Goal: Book appointment/travel/reservation

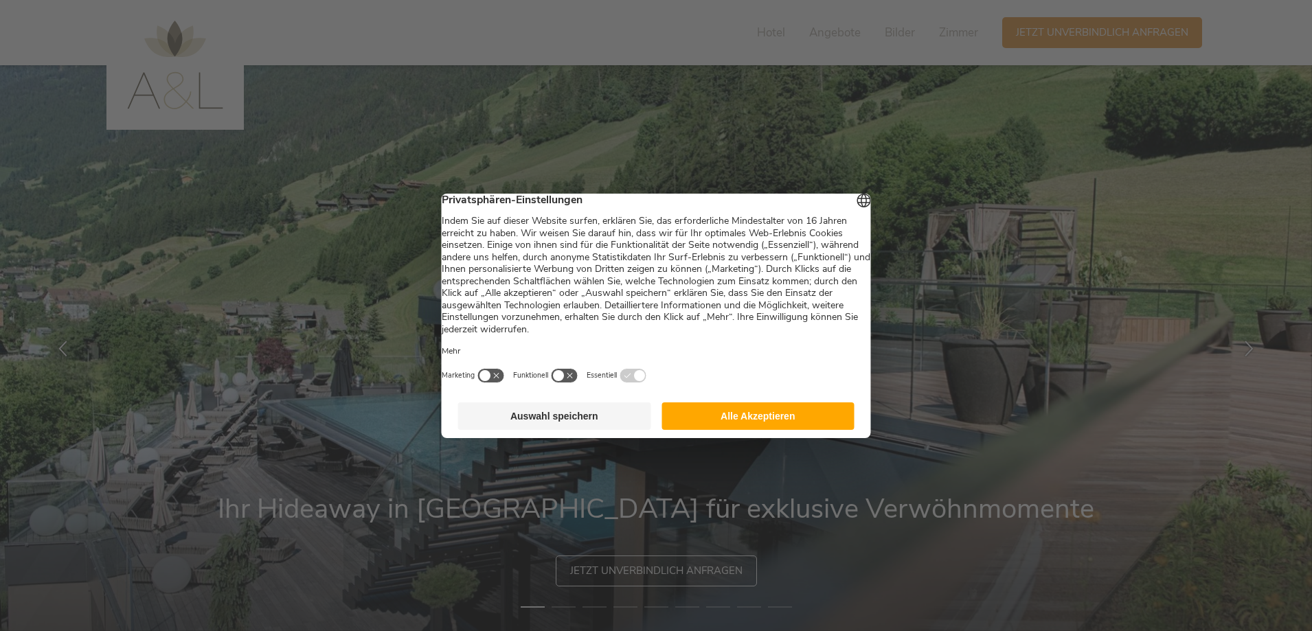
drag, startPoint x: 757, startPoint y: 421, endPoint x: 770, endPoint y: 422, distance: 12.4
click at [758, 421] on button "Alle Akzeptieren" at bounding box center [758, 416] width 193 height 27
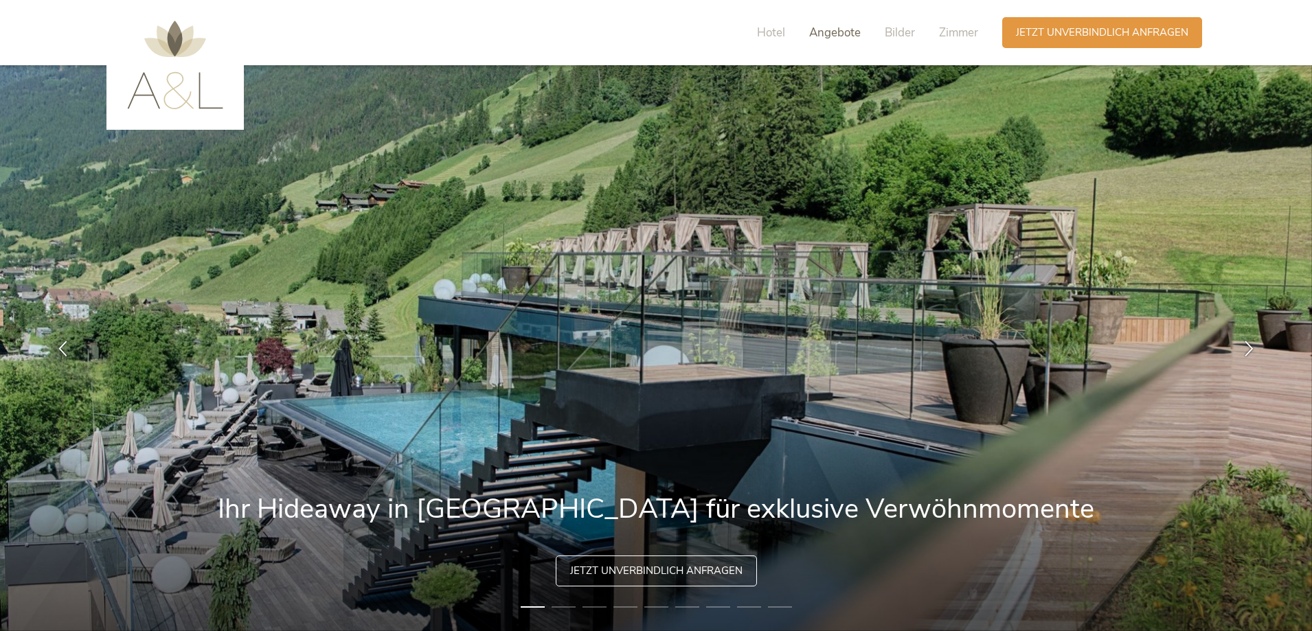
click at [810, 32] on span "Angebote" at bounding box center [835, 33] width 52 height 16
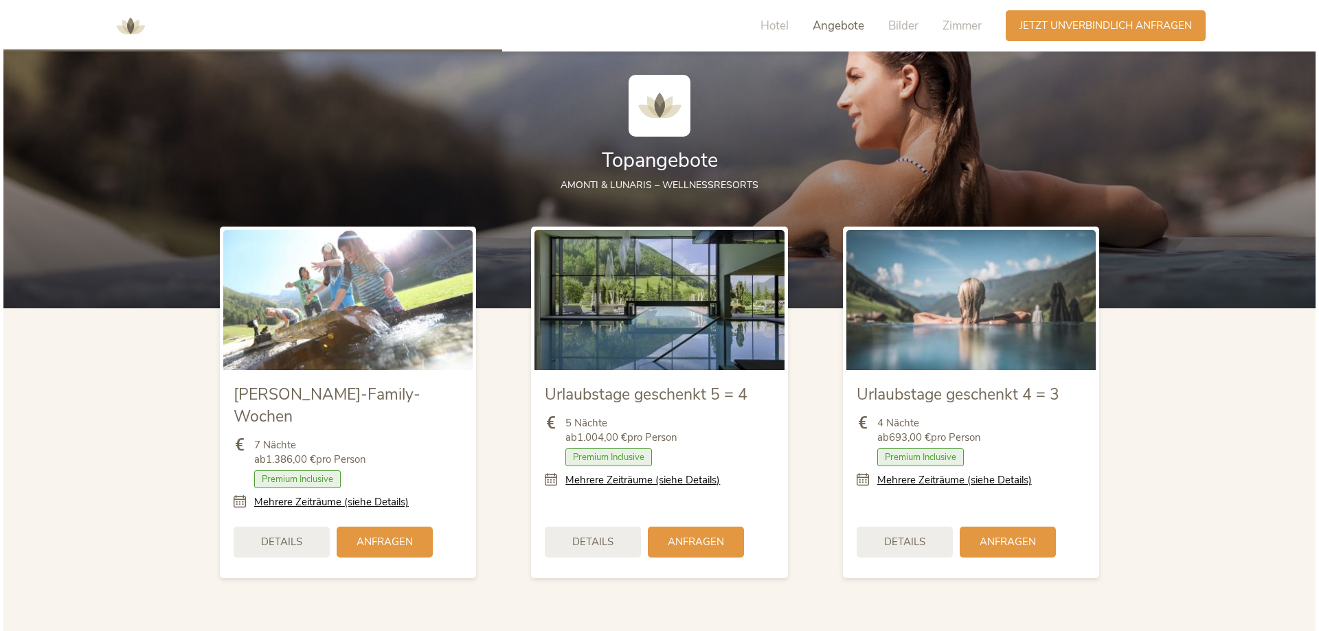
scroll to position [1564, 0]
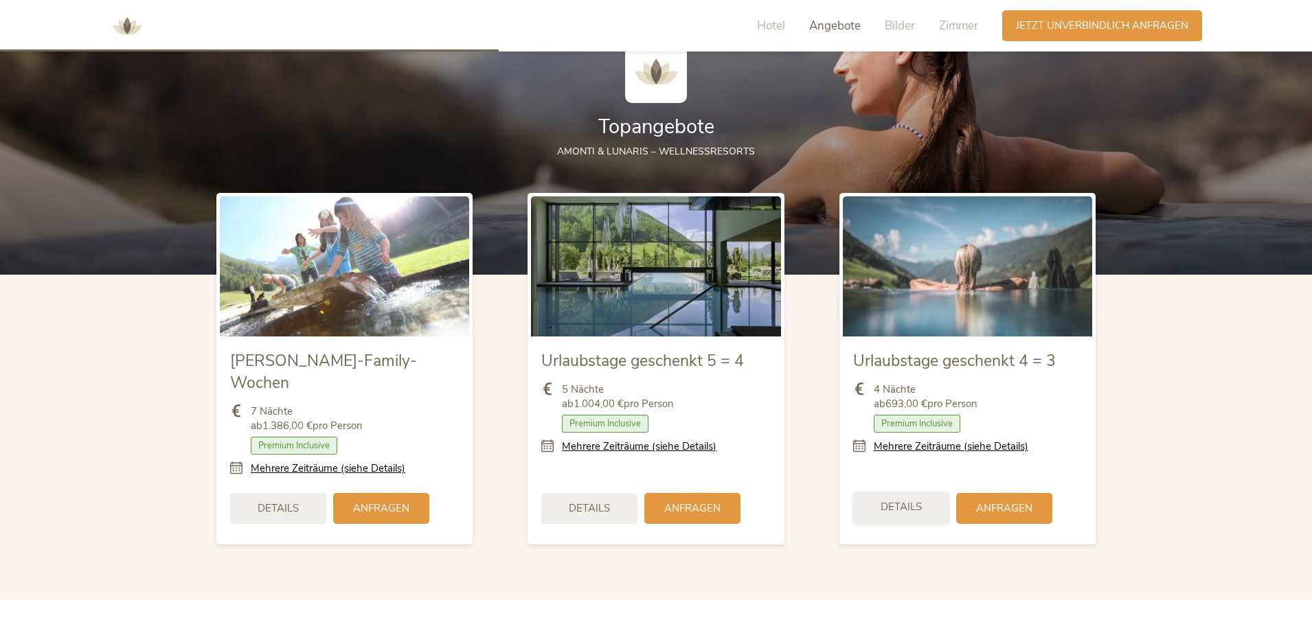
click at [913, 500] on span "Details" at bounding box center [901, 507] width 41 height 14
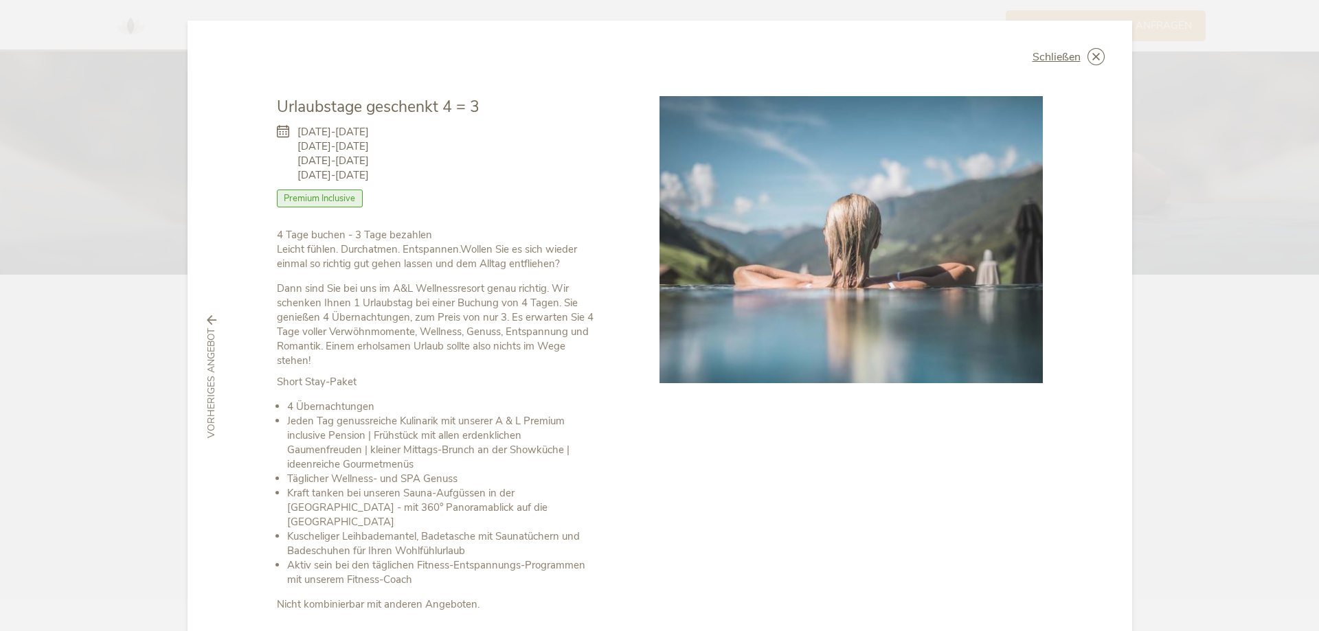
drag, startPoint x: 302, startPoint y: 129, endPoint x: 318, endPoint y: 144, distance: 22.4
click at [318, 144] on span "09.11.-05.12.2025 08.12.-12.12.2025 14.12.-19.12.2025 22.03.-27.03.2026" at bounding box center [333, 154] width 71 height 58
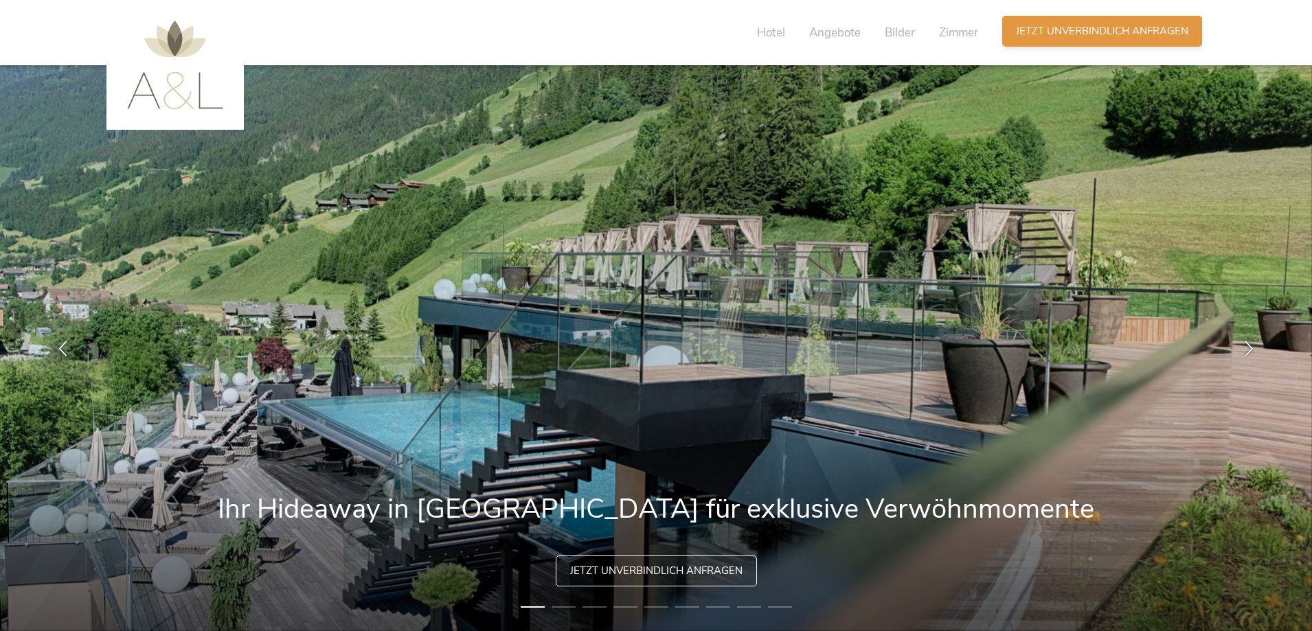
click at [1108, 32] on span "Jetzt unverbindlich anfragen" at bounding box center [1102, 31] width 172 height 14
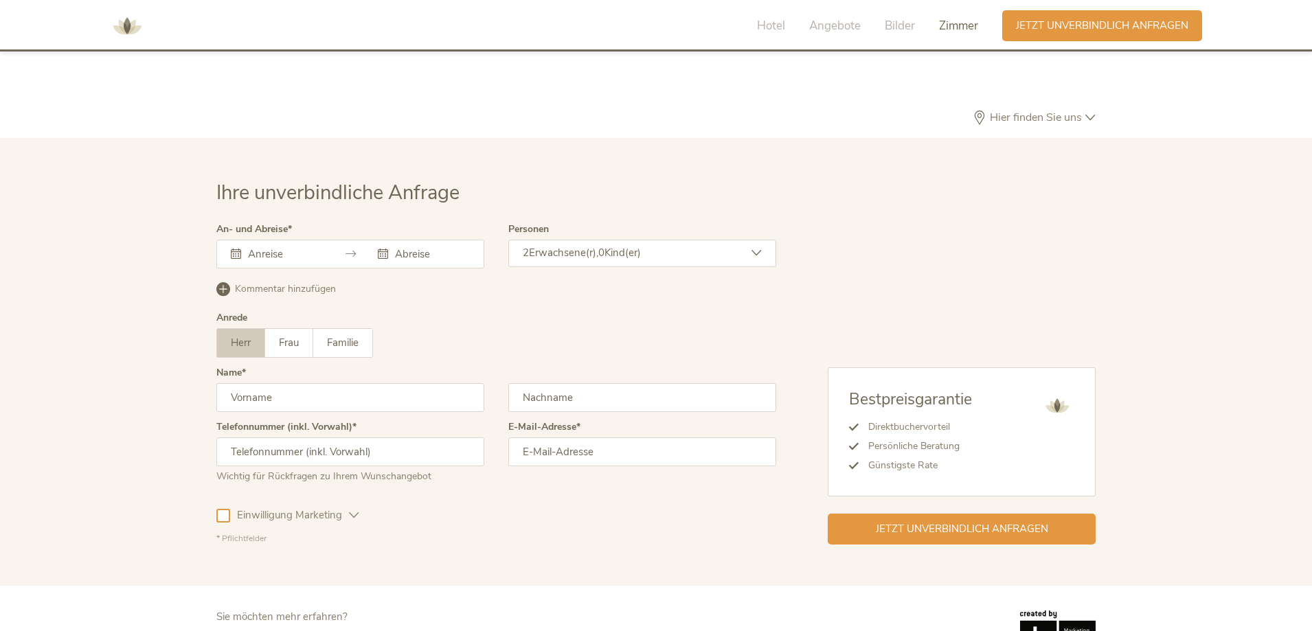
scroll to position [4113, 0]
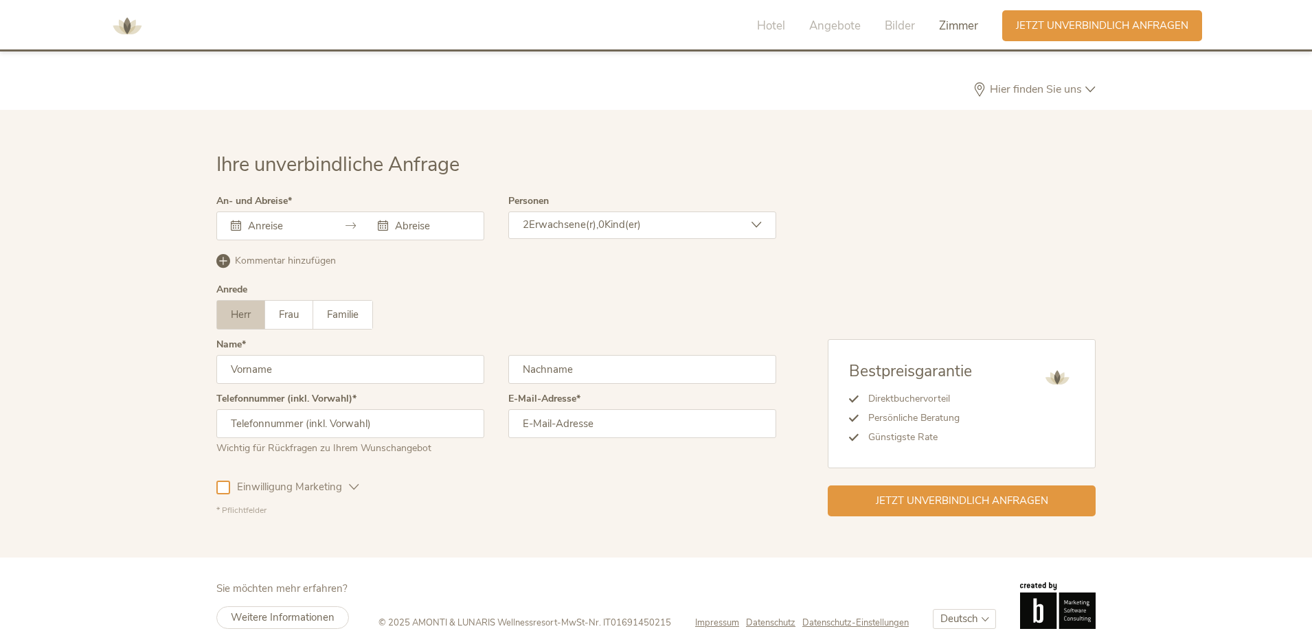
click at [586, 218] on span "Erwachsene(r)," at bounding box center [563, 225] width 69 height 14
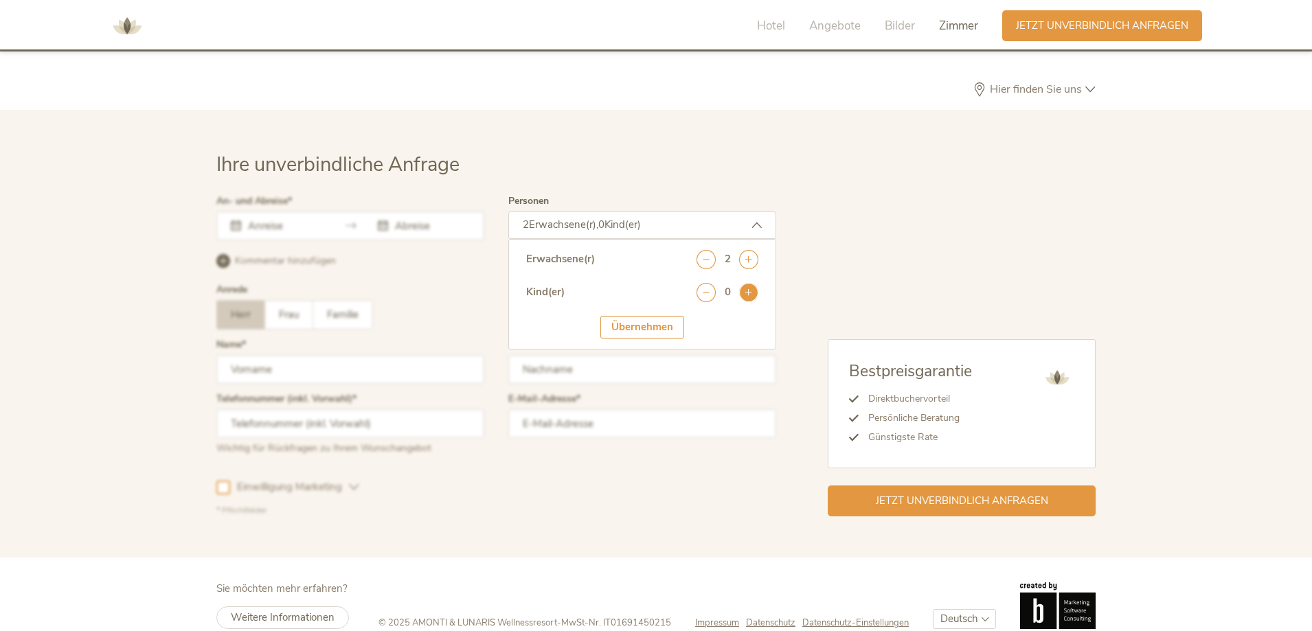
click at [750, 283] on icon at bounding box center [748, 292] width 19 height 19
click at [744, 319] on select "wählen 0 1 2 3 4 5 6 7 8 9 10 11 12 13 14 15 16 17" at bounding box center [728, 330] width 62 height 23
select select "2"
click at [697, 319] on select "wählen 0 1 2 3 4 5 6 7 8 9 10 11 12 13 14 15 16 17" at bounding box center [728, 330] width 62 height 23
click at [1036, 247] on div "Bestpreisgarantie Direktbuchervorteil Persönliche Beratung Günstigste Rate Jetz…" at bounding box center [936, 357] width 320 height 320
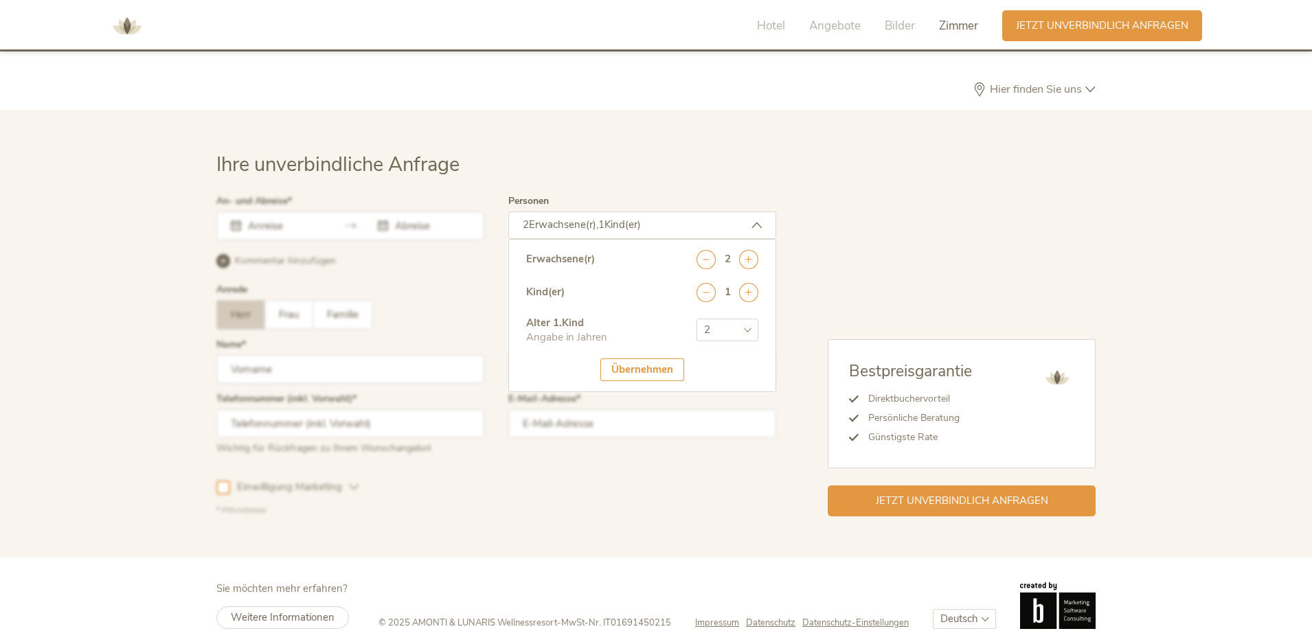
click at [853, 197] on div "Bestpreisgarantie Direktbuchervorteil Persönliche Beratung Günstigste Rate Jetz…" at bounding box center [936, 357] width 320 height 320
drag, startPoint x: 709, startPoint y: 443, endPoint x: 684, endPoint y: 409, distance: 42.3
click at [708, 443] on div at bounding box center [496, 356] width 567 height 327
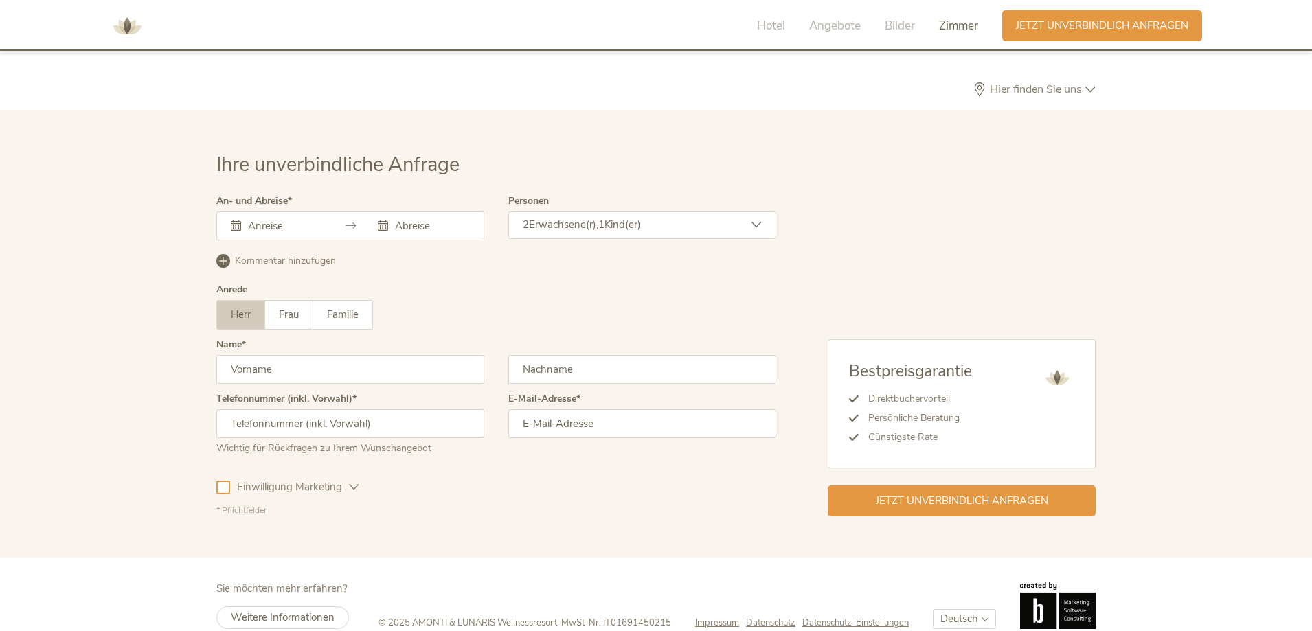
click at [240, 221] on icon at bounding box center [236, 226] width 10 height 10
click at [234, 221] on icon at bounding box center [236, 226] width 10 height 10
click at [353, 221] on icon at bounding box center [351, 226] width 10 height 10
drag, startPoint x: 236, startPoint y: 201, endPoint x: 282, endPoint y: 198, distance: 46.1
click at [236, 221] on icon at bounding box center [236, 226] width 10 height 10
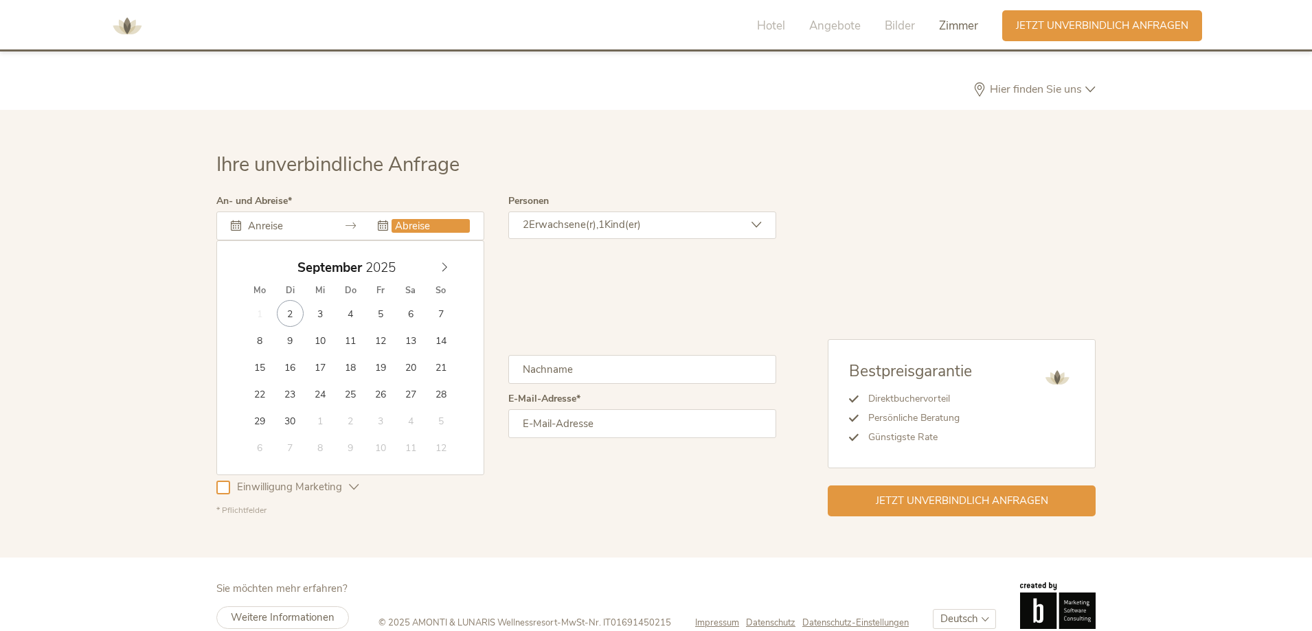
click at [395, 219] on input "text" at bounding box center [431, 226] width 78 height 14
type input "[DATE]"
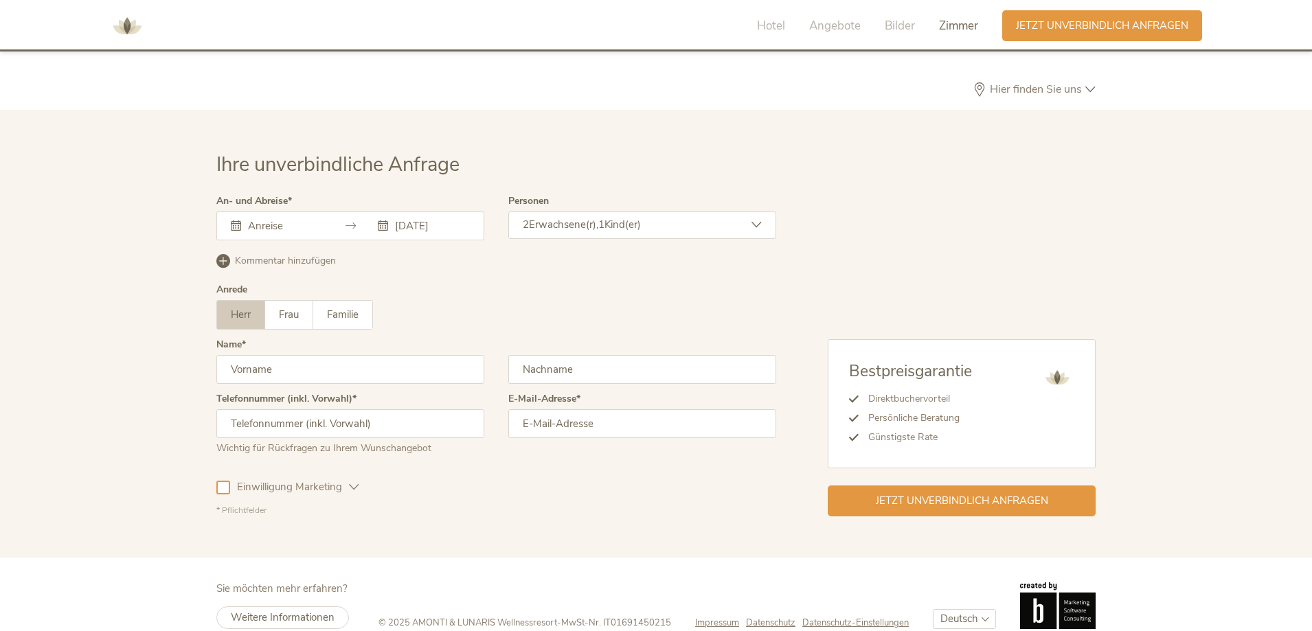
click at [266, 219] on input "text" at bounding box center [284, 226] width 78 height 14
click at [515, 285] on div "Anrede Herr Frau Familie Herr Frau Familie" at bounding box center [496, 312] width 560 height 55
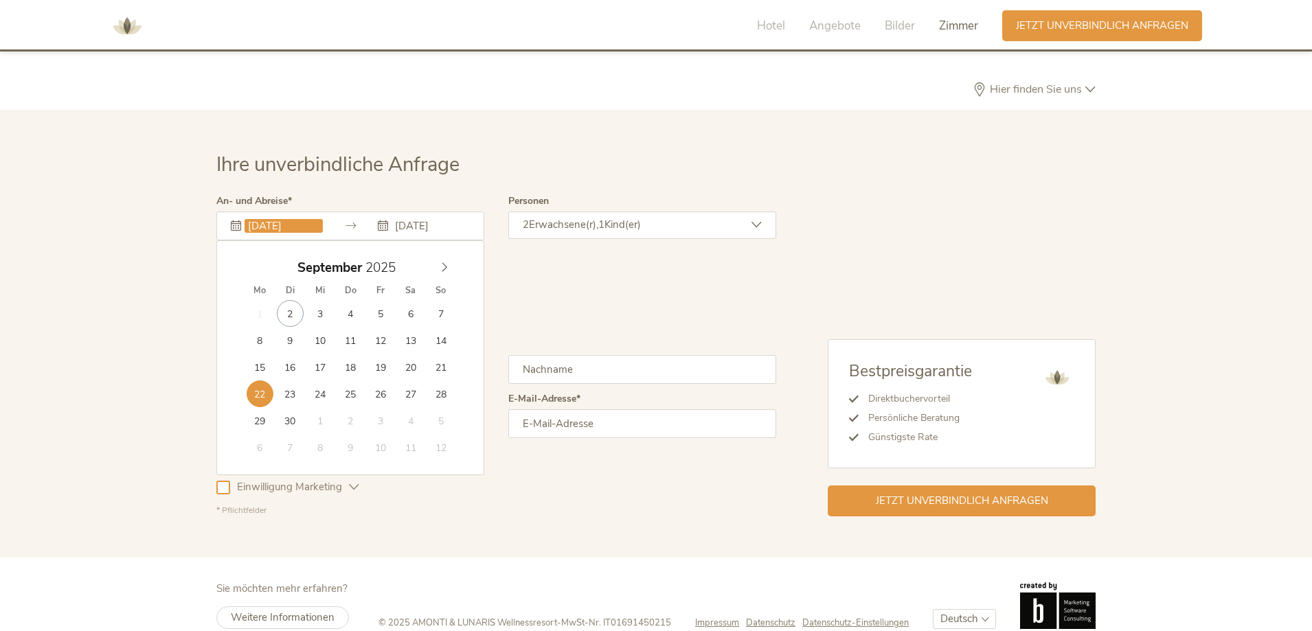
click at [256, 219] on input "[DATE]" at bounding box center [284, 226] width 78 height 14
type input "[DATE]"
click at [528, 262] on div "Kommentar hinzufügen Kommentar entfernen" at bounding box center [496, 268] width 560 height 34
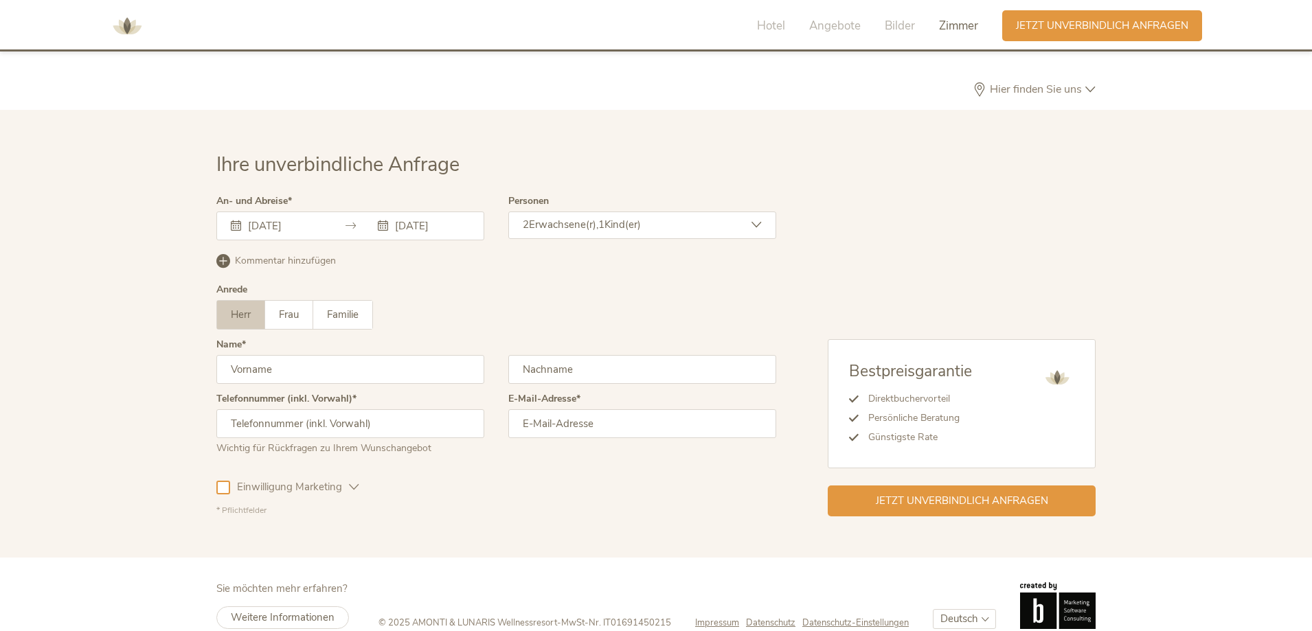
click at [293, 254] on span "Kommentar hinzufügen" at bounding box center [285, 261] width 101 height 14
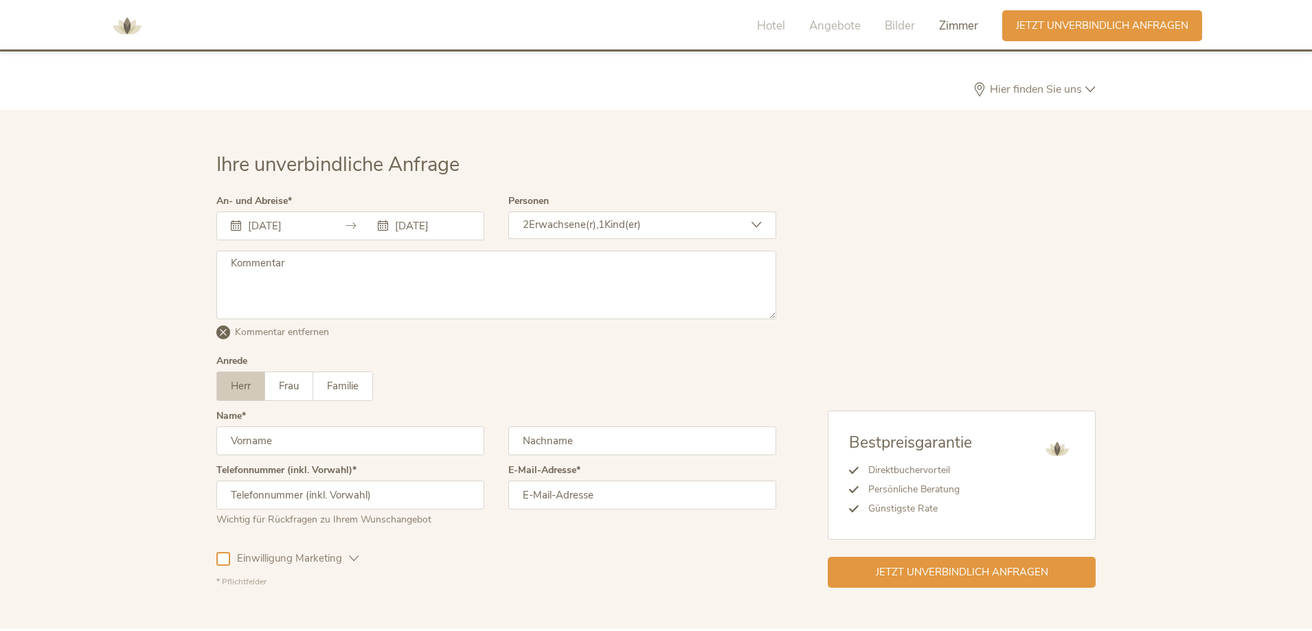
click at [286, 251] on textarea at bounding box center [496, 285] width 560 height 69
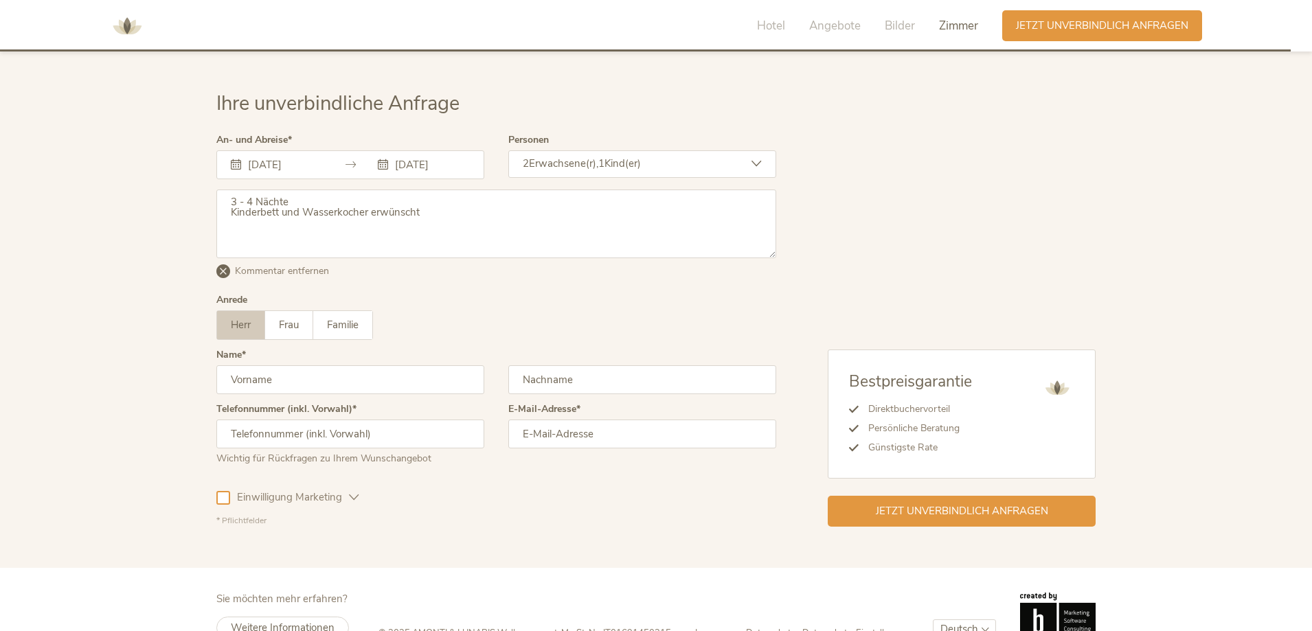
scroll to position [4185, 0]
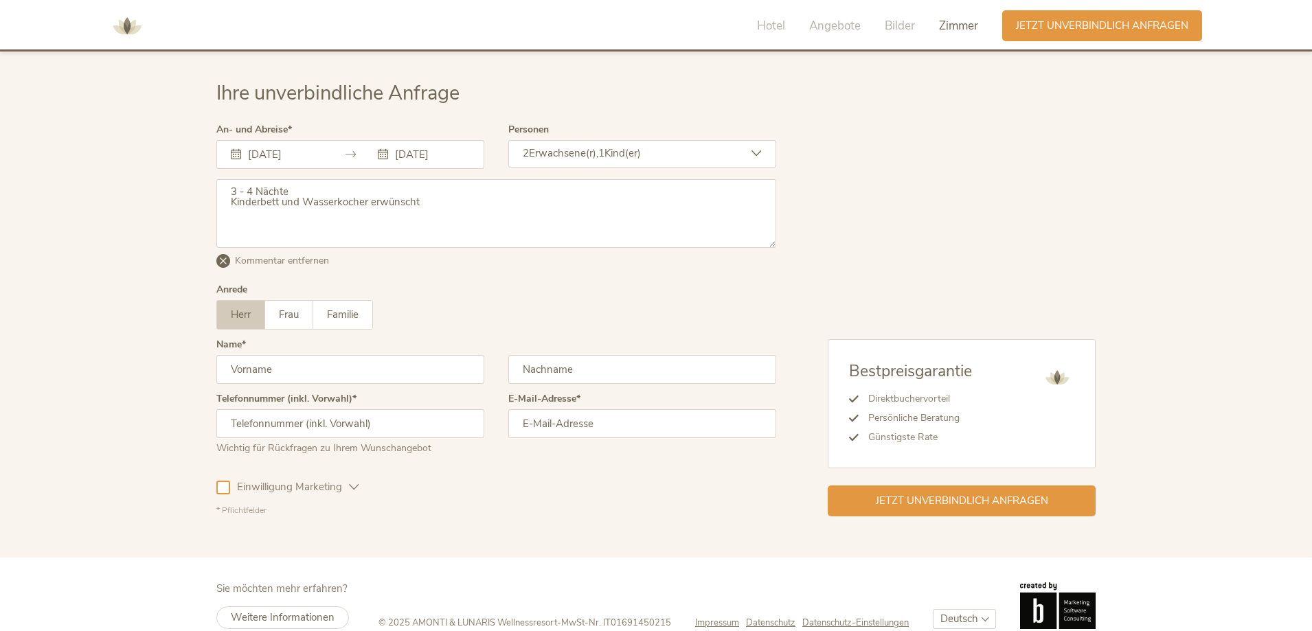
click at [309, 179] on textarea "3 - 4 Nächte Kinderbett und Wasserkocher erwünscht" at bounding box center [496, 213] width 560 height 69
type textarea "3 - 4 Nächte Kinderbett und Wasserkocher erwünscht"
click at [403, 148] on input "[DATE]" at bounding box center [431, 155] width 78 height 14
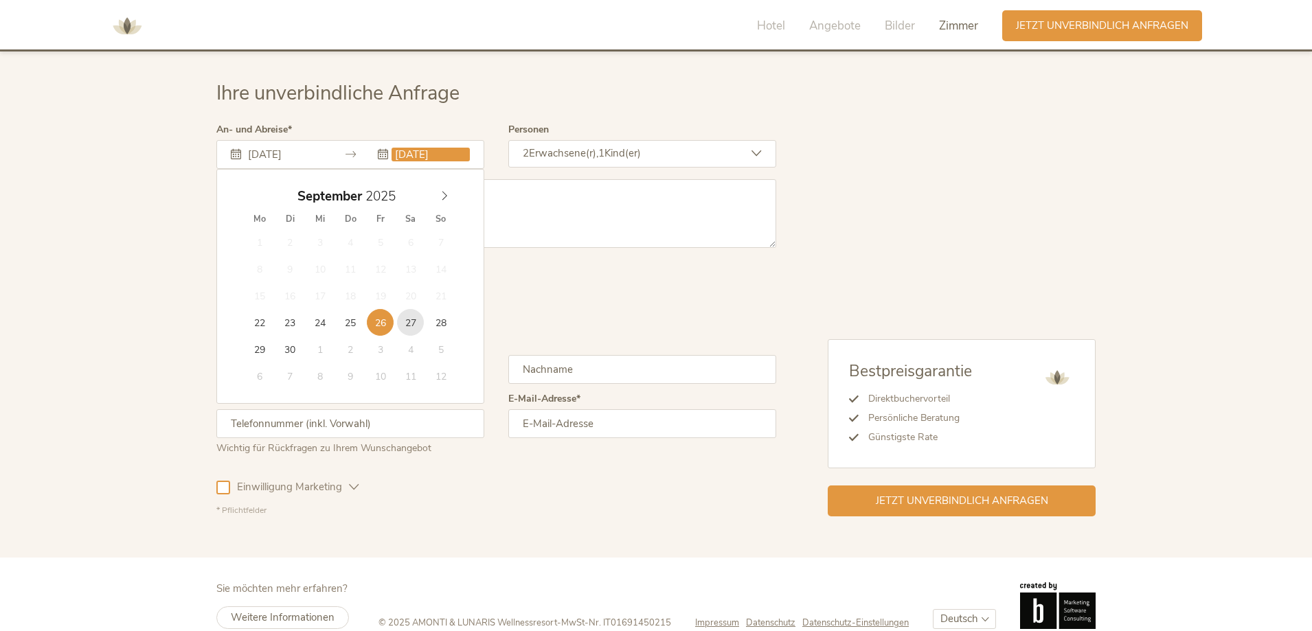
type input "[DATE]"
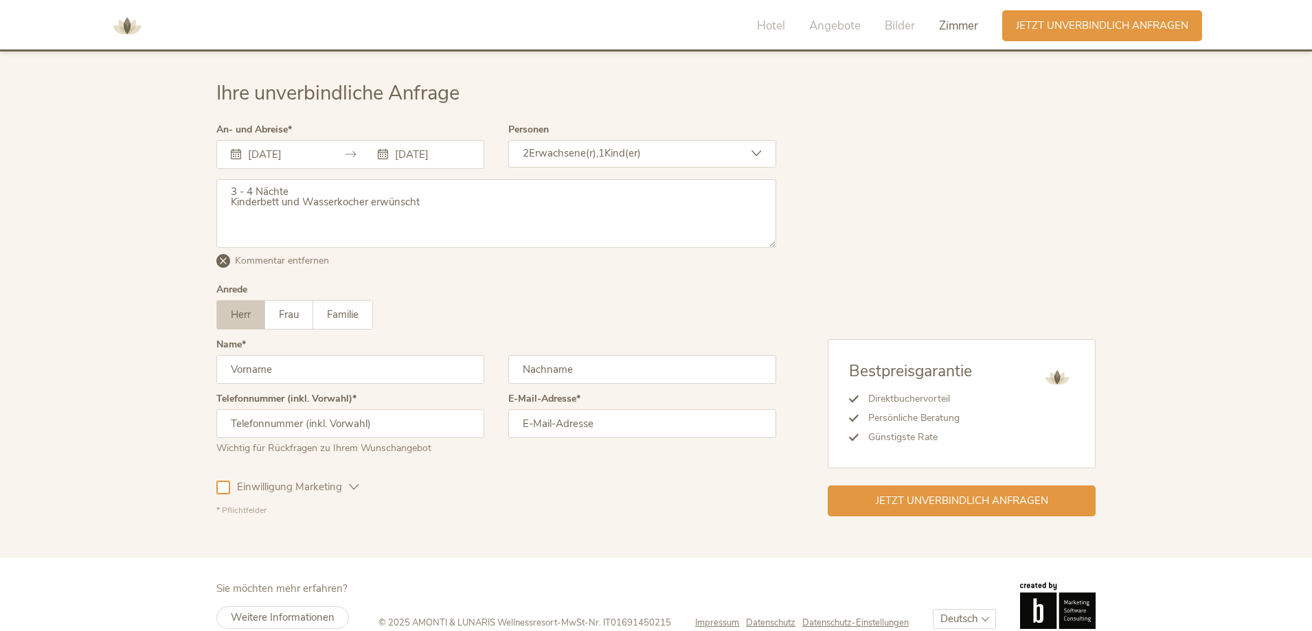
click at [315, 179] on textarea "3 - 4 Nächte Kinderbett und Wasserkocher erwünscht" at bounding box center [496, 213] width 560 height 69
type textarea "3 - 4 Nächte im oben genannten Zeitraum Kinderbett und Wasserkocher erwünscht"
click at [295, 355] on input "text" at bounding box center [350, 369] width 268 height 29
type input "[PERSON_NAME]"
type input "Kreidl"
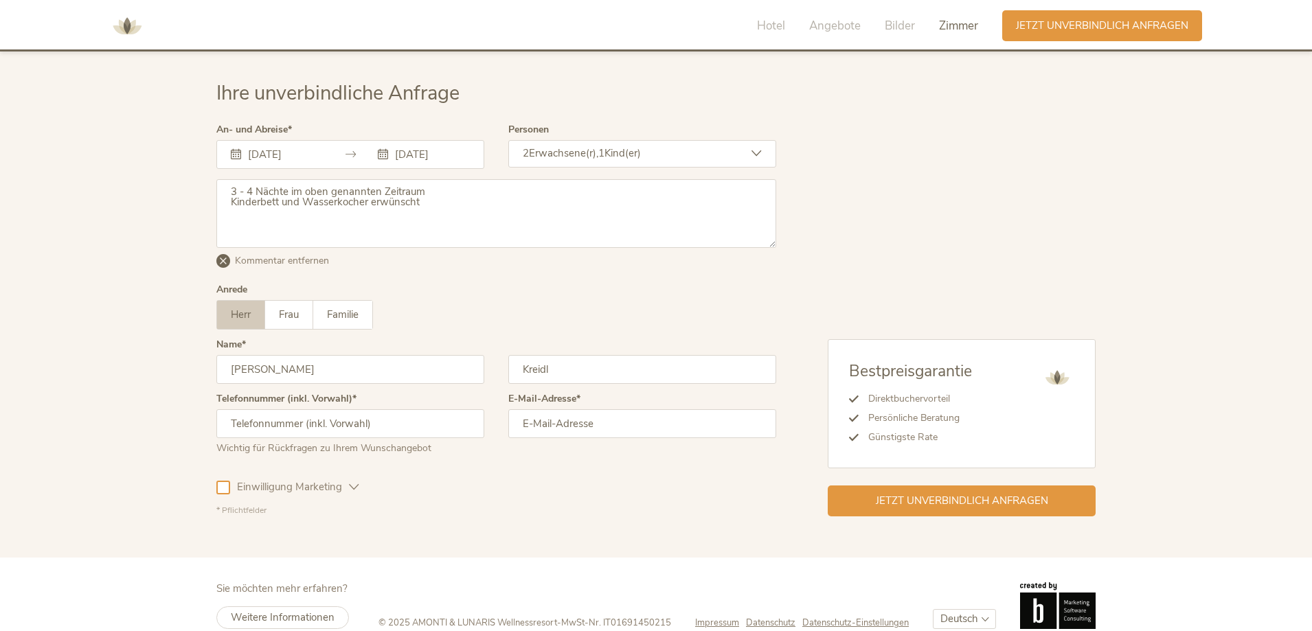
type input "06763391768"
type input "[EMAIL_ADDRESS][DOMAIN_NAME]"
click at [236, 410] on input "06763391768" at bounding box center [350, 424] width 268 height 29
type input "00436763391768"
click at [357, 482] on icon at bounding box center [354, 487] width 10 height 10
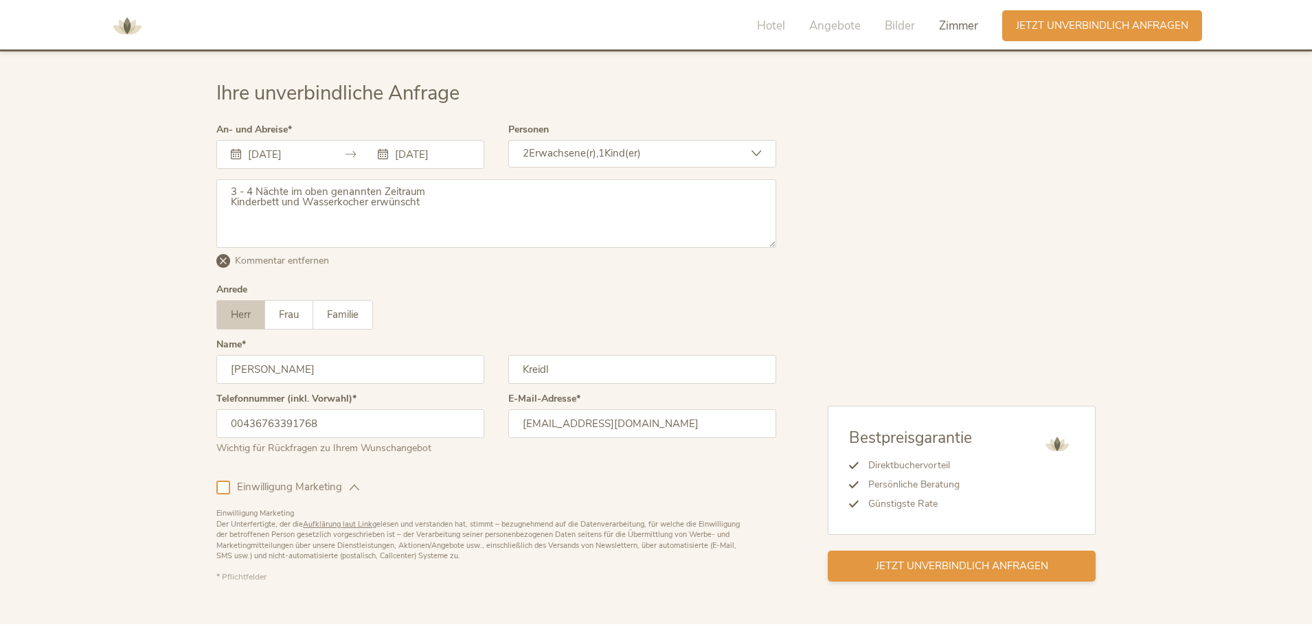
click at [984, 559] on span "Jetzt unverbindlich anfragen" at bounding box center [962, 566] width 172 height 14
